Goal: Task Accomplishment & Management: Complete application form

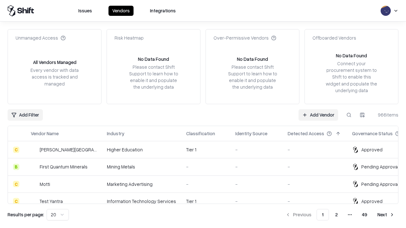
click at [318, 115] on link "Add Vendor" at bounding box center [319, 114] width 40 height 11
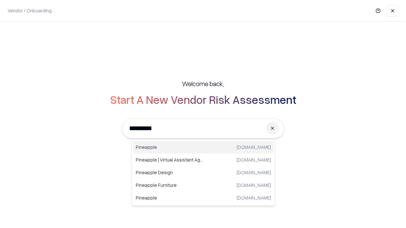
click at [203, 148] on div "Pineapple [DOMAIN_NAME]" at bounding box center [203, 147] width 140 height 13
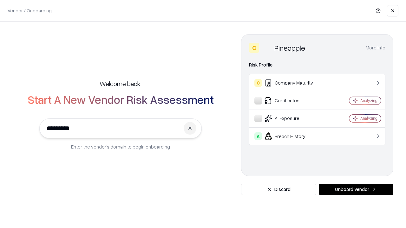
type input "*********"
click at [356, 190] on button "Onboard Vendor" at bounding box center [356, 189] width 75 height 11
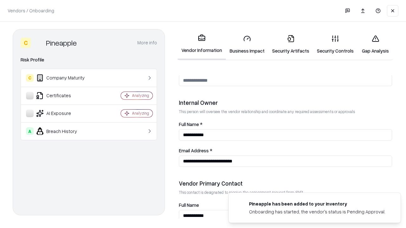
scroll to position [329, 0]
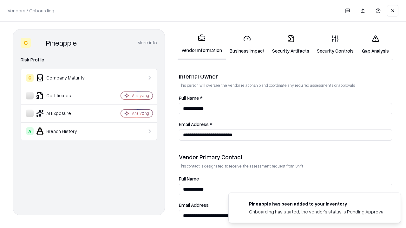
click at [247, 44] on link "Business Impact" at bounding box center [247, 45] width 43 height 30
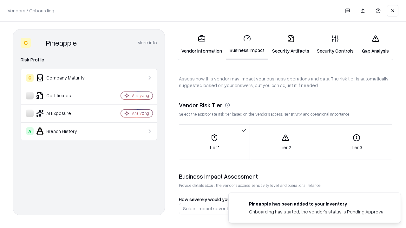
click at [375, 44] on link "Gap Analysis" at bounding box center [376, 45] width 36 height 30
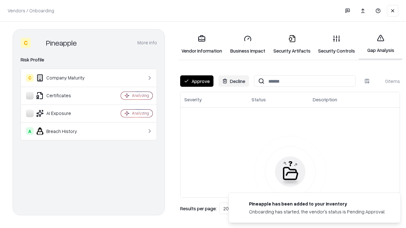
click at [197, 81] on button "Approve" at bounding box center [196, 81] width 33 height 11
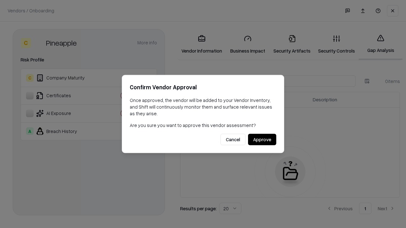
click at [262, 140] on button "Approve" at bounding box center [262, 139] width 28 height 11
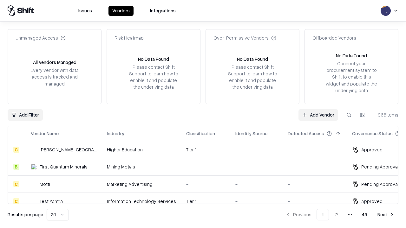
type input "*********"
click at [318, 115] on link "Add Vendor" at bounding box center [319, 114] width 40 height 11
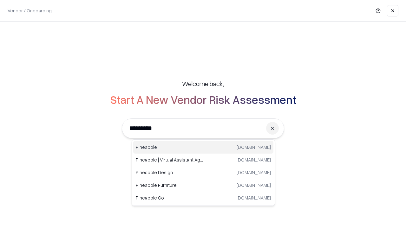
click at [203, 148] on div "Pineapple [DOMAIN_NAME]" at bounding box center [203, 147] width 140 height 13
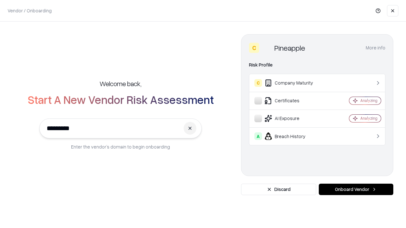
type input "*********"
click at [356, 190] on button "Onboard Vendor" at bounding box center [356, 189] width 75 height 11
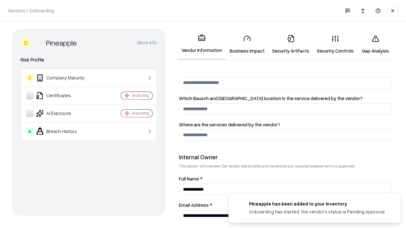
scroll to position [329, 0]
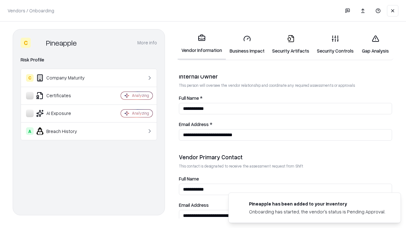
click at [375, 44] on link "Gap Analysis" at bounding box center [376, 45] width 36 height 30
